Goal: Download file/media

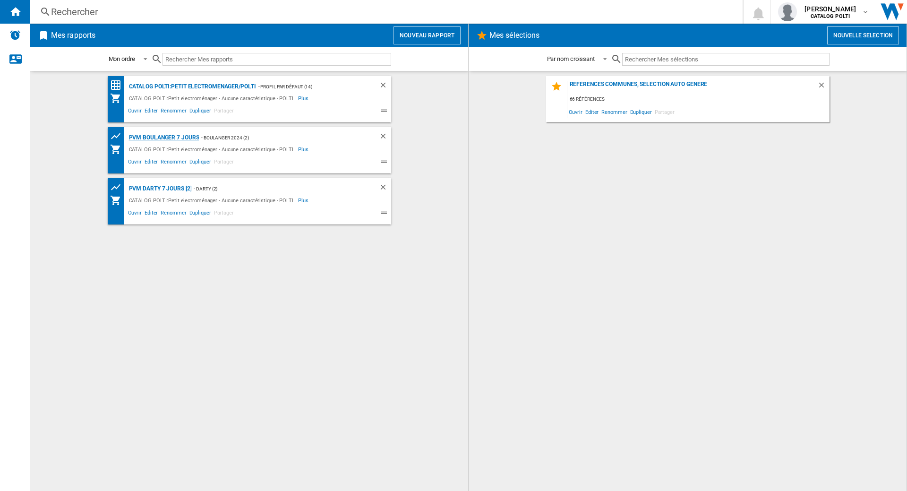
click at [177, 136] on div "PVM BOULANGER 7 jours" at bounding box center [163, 138] width 73 height 12
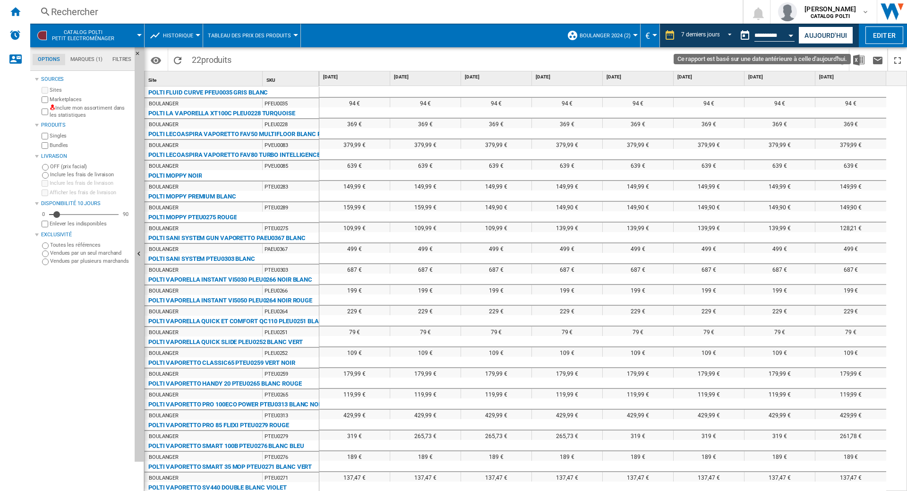
click at [762, 35] on input "**********" at bounding box center [774, 37] width 40 height 9
click at [743, 36] on button "Ce rapport est basé sur une date antérieure à celle d'aujourd'hui." at bounding box center [744, 35] width 19 height 19
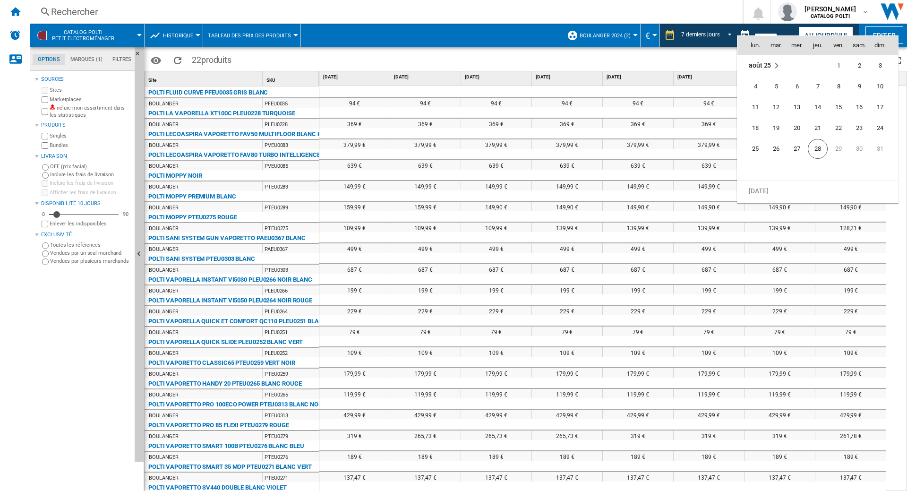
scroll to position [4507, 0]
click at [754, 150] on span "25" at bounding box center [755, 147] width 19 height 19
type input "**********"
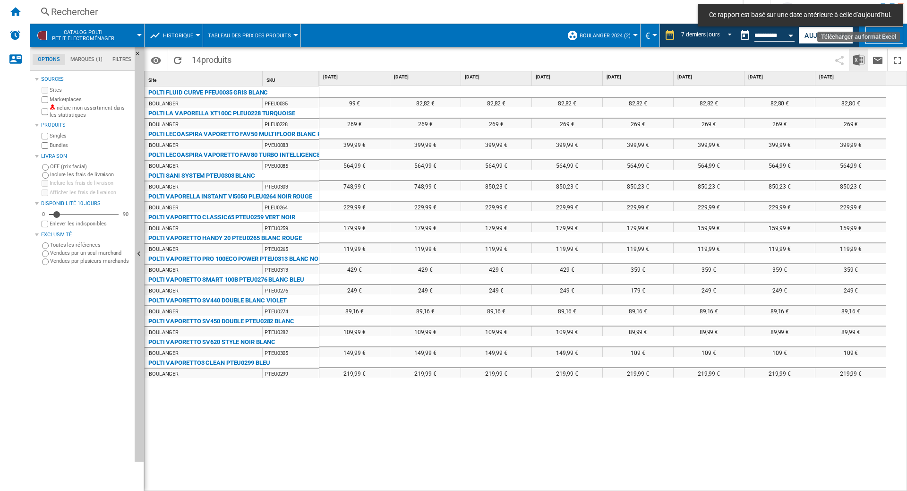
click at [858, 60] on img "Télécharger au format Excel" at bounding box center [858, 59] width 11 height 11
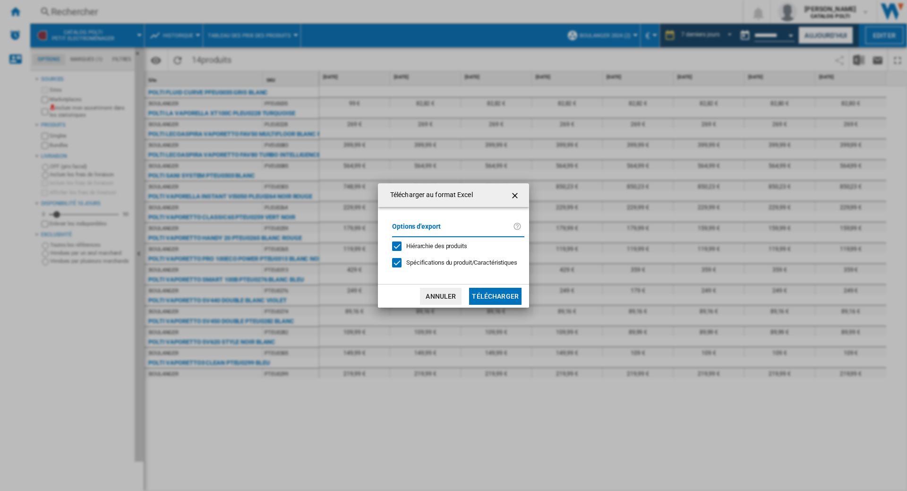
click at [400, 249] on div "Hiérarchie des produits" at bounding box center [396, 245] width 9 height 9
click at [397, 264] on div at bounding box center [396, 262] width 9 height 9
click at [489, 293] on button "Télécharger" at bounding box center [495, 296] width 52 height 17
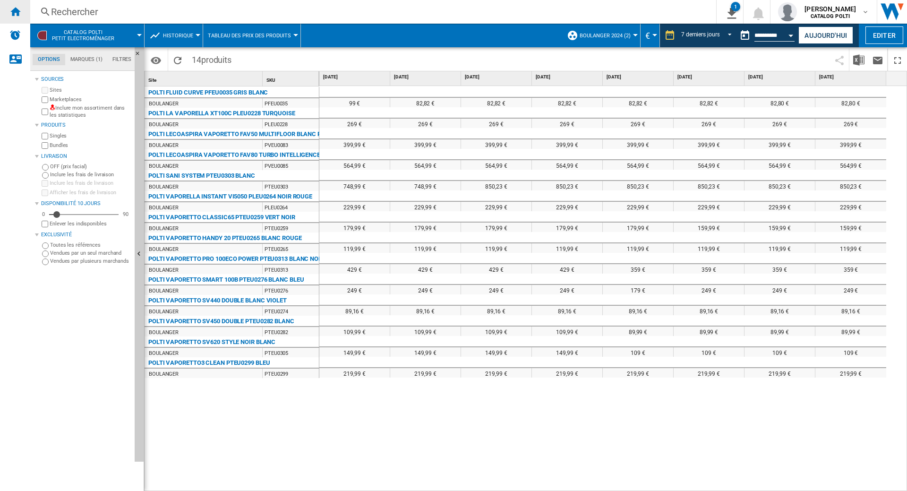
click at [15, 14] on ng-md-icon "Accueil" at bounding box center [14, 11] width 11 height 11
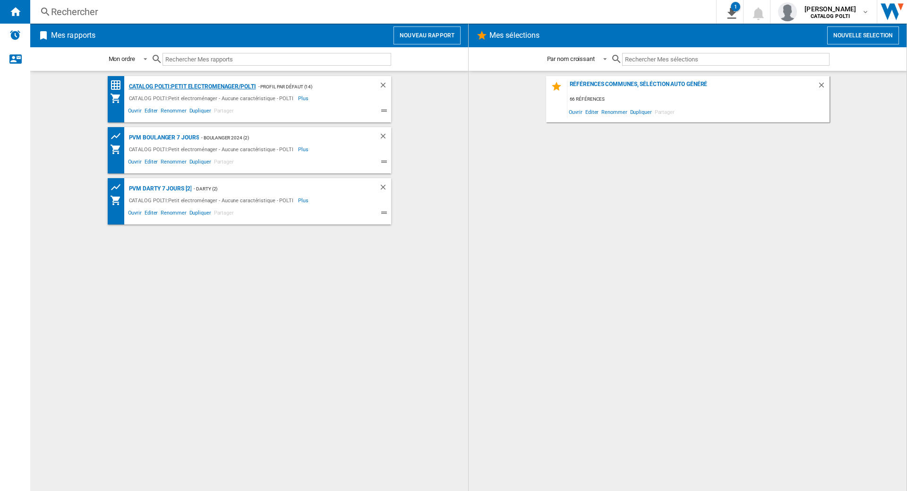
click at [224, 87] on div "CATALOG POLTI:Petit electromenager/POLTI" at bounding box center [191, 87] width 129 height 12
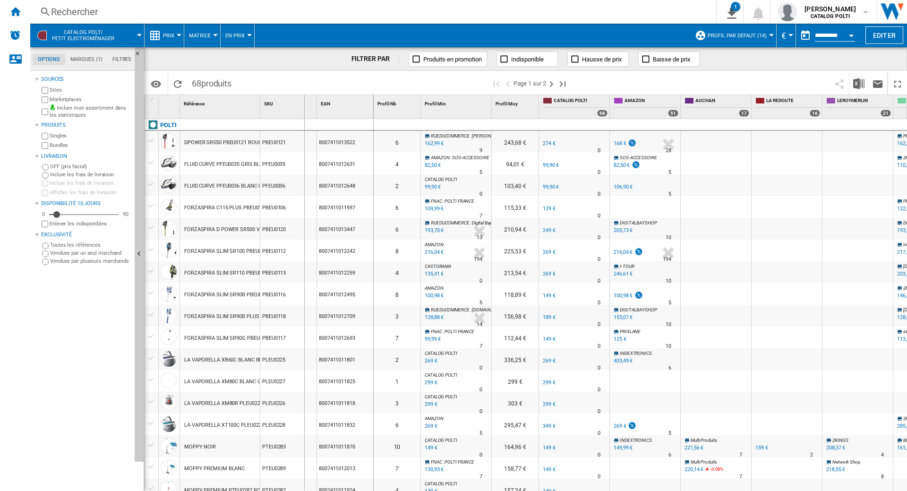
drag, startPoint x: 258, startPoint y: 102, endPoint x: 312, endPoint y: 111, distance: 55.1
click at [312, 111] on div "1 Référence 1 SKU 1 EAN 1" at bounding box center [259, 107] width 229 height 24
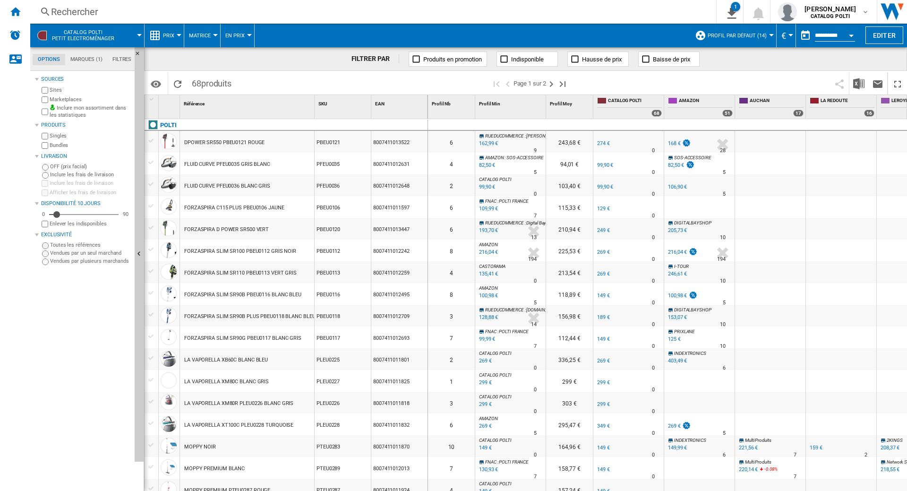
scroll to position [48, 0]
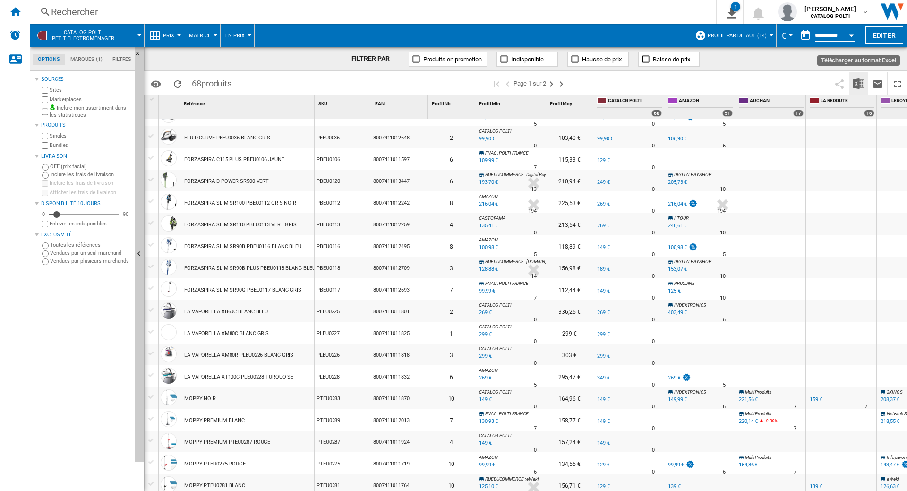
click at [858, 78] on img "Télécharger au format Excel" at bounding box center [858, 83] width 11 height 11
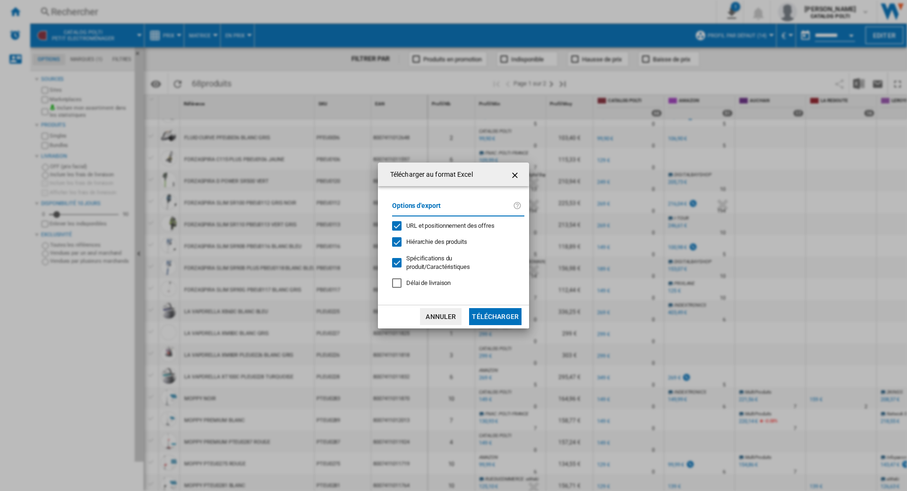
click at [395, 227] on div "URL et positionnement des offres" at bounding box center [396, 225] width 9 height 9
click at [396, 242] on div "Hiérarchie des produits" at bounding box center [396, 241] width 9 height 9
click at [396, 258] on div "Télécharger au ..." at bounding box center [396, 262] width 9 height 9
click at [487, 315] on button "Télécharger" at bounding box center [495, 316] width 52 height 17
